Goal: Task Accomplishment & Management: Use online tool/utility

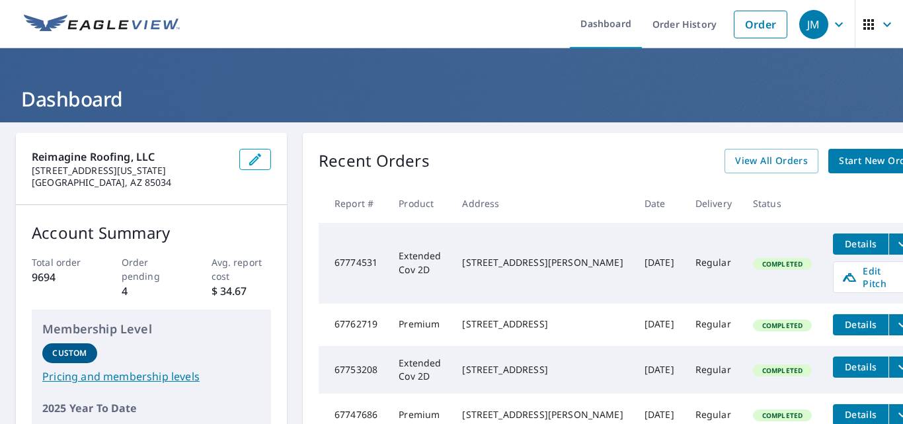
drag, startPoint x: 455, startPoint y: 251, endPoint x: 562, endPoint y: 273, distance: 109.2
click at [562, 273] on td "[STREET_ADDRESS][PERSON_NAME]" at bounding box center [542, 263] width 182 height 81
click at [841, 279] on span "Edit Pitch" at bounding box center [873, 276] width 65 height 25
click at [841, 281] on span "Edit Pitch" at bounding box center [873, 276] width 65 height 25
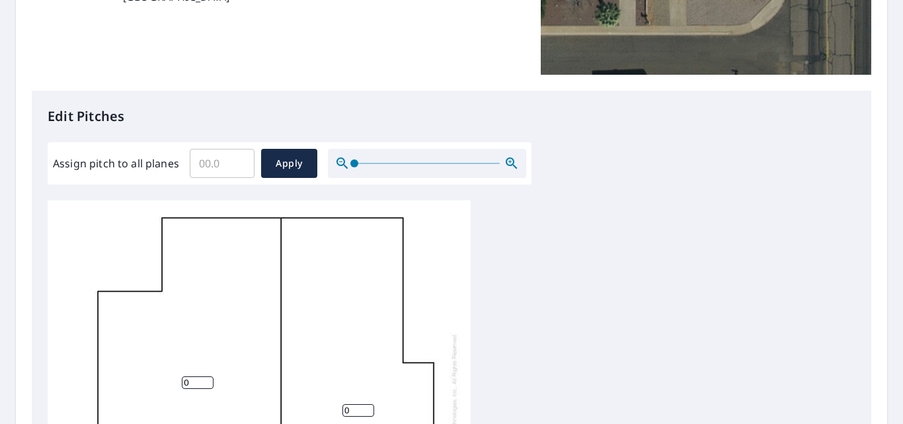
scroll to position [330, 0]
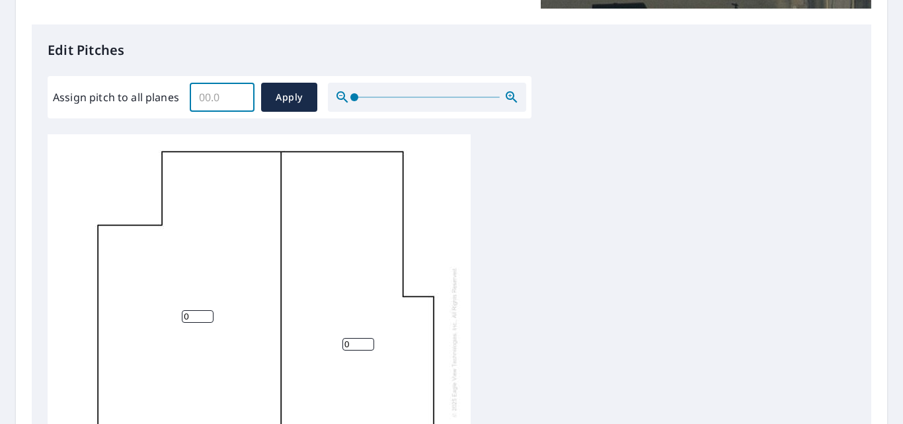
click at [229, 109] on input "Assign pitch to all planes" at bounding box center [222, 97] width 65 height 37
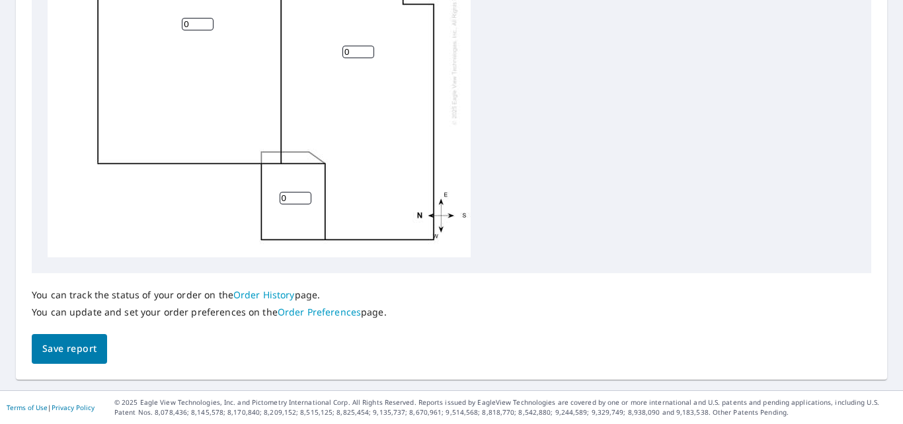
click at [80, 332] on div "You can track the status of your order on the Order History page. You can updat…" at bounding box center [209, 303] width 355 height 61
click at [76, 339] on button "Save report" at bounding box center [69, 349] width 75 height 30
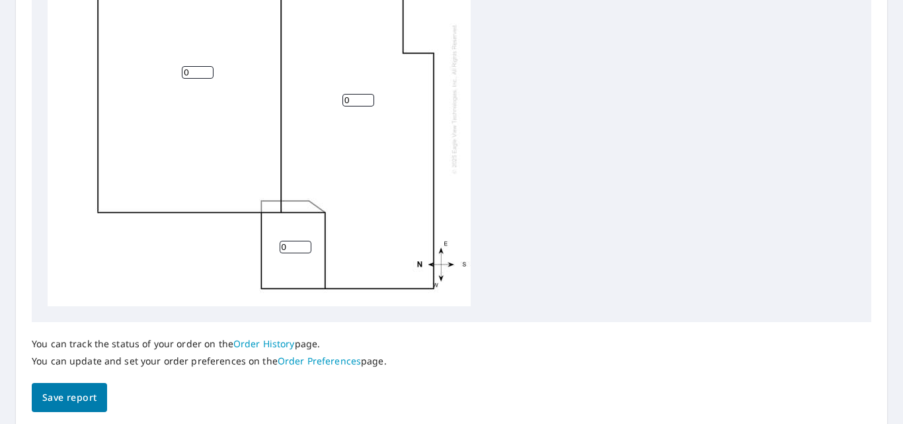
scroll to position [0, 0]
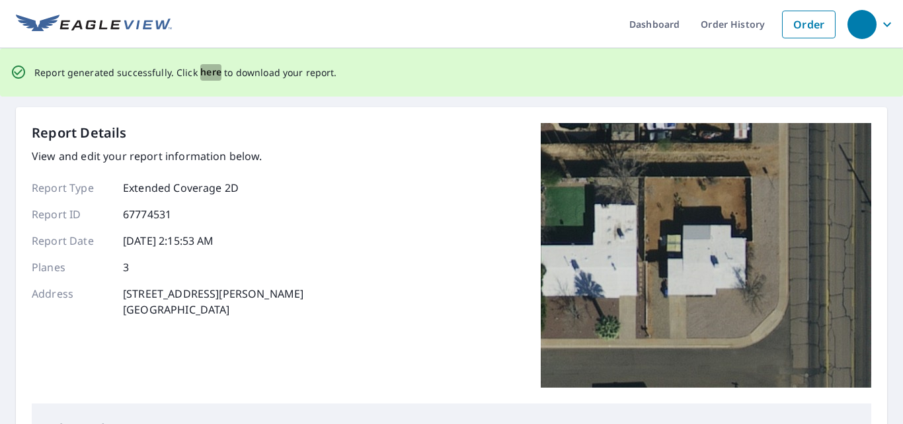
click at [214, 73] on span "here" at bounding box center [211, 72] width 22 height 17
